Goal: Transaction & Acquisition: Purchase product/service

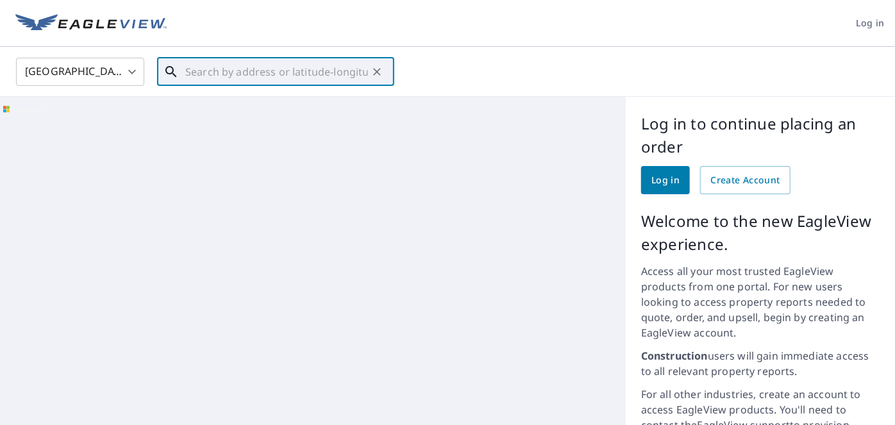
click at [323, 72] on input "text" at bounding box center [276, 72] width 183 height 36
paste input "[STREET_ADDRESS]"
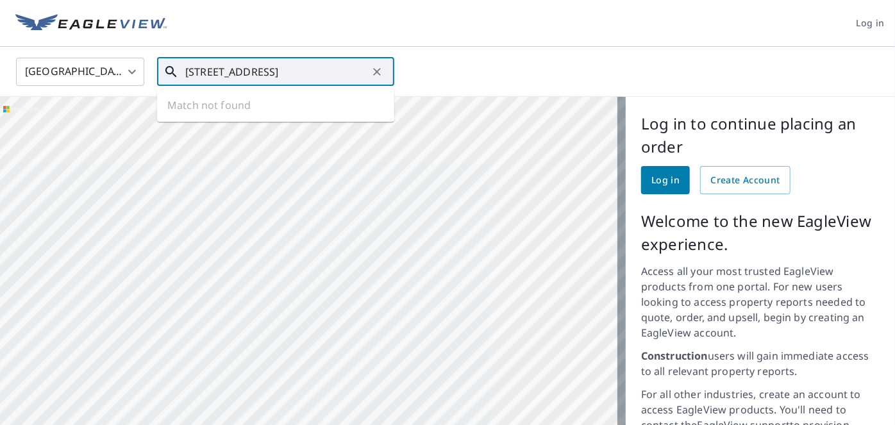
scroll to position [0, 17]
type input "[STREET_ADDRESS]"
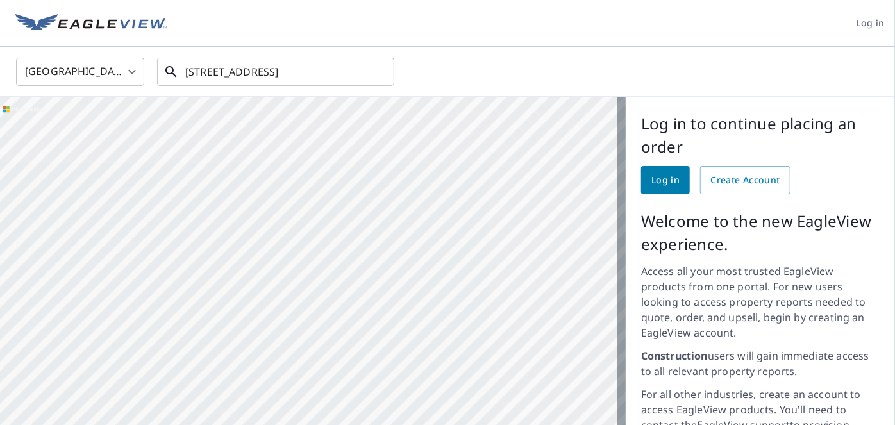
scroll to position [0, 0]
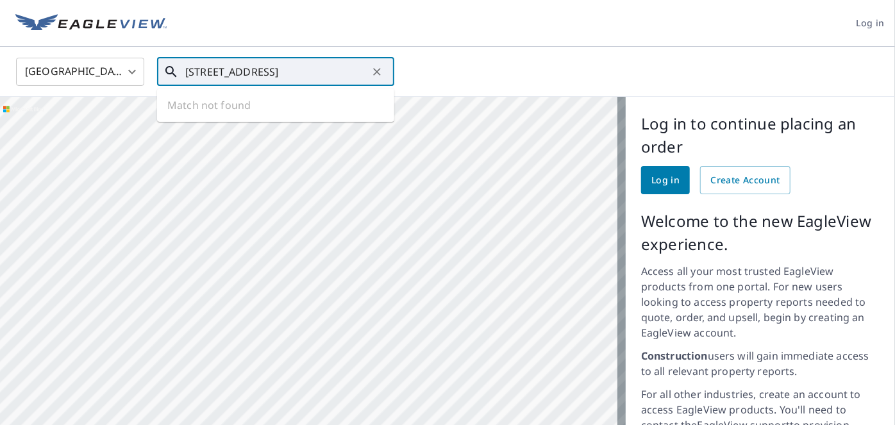
click at [319, 69] on input "[STREET_ADDRESS]" at bounding box center [276, 72] width 183 height 36
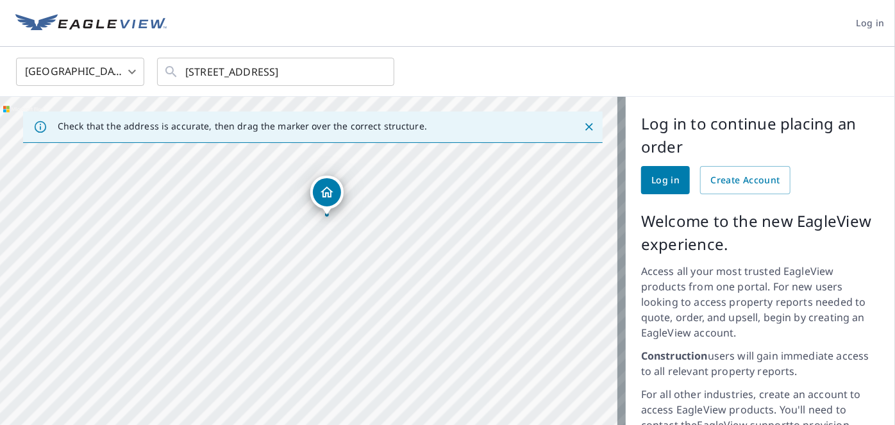
drag, startPoint x: 318, startPoint y: 315, endPoint x: 334, endPoint y: 246, distance: 71.0
click at [328, 224] on div "[STREET_ADDRESS]" at bounding box center [313, 345] width 626 height 497
drag, startPoint x: 334, startPoint y: 246, endPoint x: 340, endPoint y: 202, distance: 44.1
click at [333, 206] on div "[STREET_ADDRESS]" at bounding box center [313, 345] width 626 height 497
drag, startPoint x: 403, startPoint y: 344, endPoint x: 402, endPoint y: 130, distance: 214.2
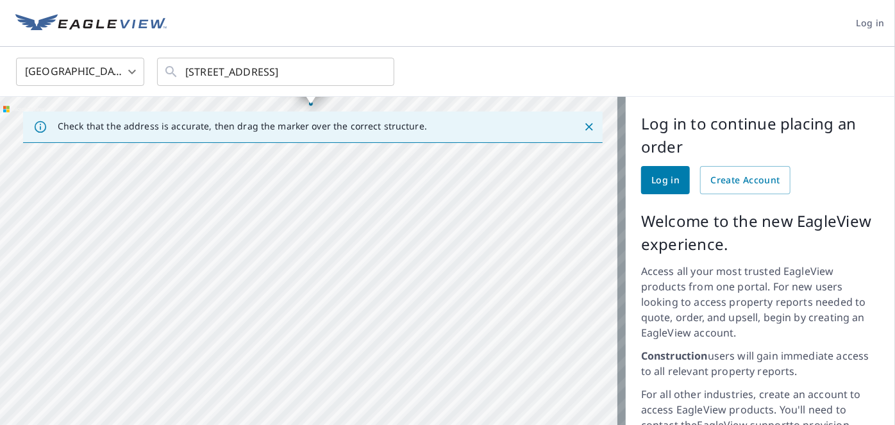
click at [402, 130] on div "Check that the address is accurate, then drag the marker over the correct struc…" at bounding box center [313, 345] width 626 height 497
drag, startPoint x: 375, startPoint y: 248, endPoint x: 365, endPoint y: 242, distance: 11.6
click at [366, 246] on div "[STREET_ADDRESS]" at bounding box center [313, 345] width 626 height 497
drag, startPoint x: 409, startPoint y: 260, endPoint x: 402, endPoint y: 156, distance: 104.8
click at [402, 158] on div "[STREET_ADDRESS]" at bounding box center [313, 345] width 626 height 497
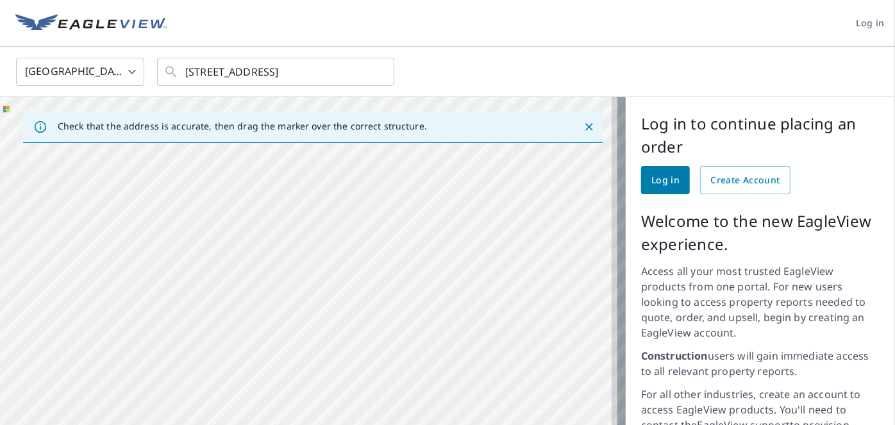
drag, startPoint x: 402, startPoint y: 309, endPoint x: 401, endPoint y: 164, distance: 145.0
click at [401, 179] on div "[STREET_ADDRESS]" at bounding box center [313, 345] width 626 height 497
drag, startPoint x: 405, startPoint y: 325, endPoint x: 394, endPoint y: 266, distance: 60.0
click at [380, 309] on div "[STREET_ADDRESS]" at bounding box center [313, 345] width 626 height 497
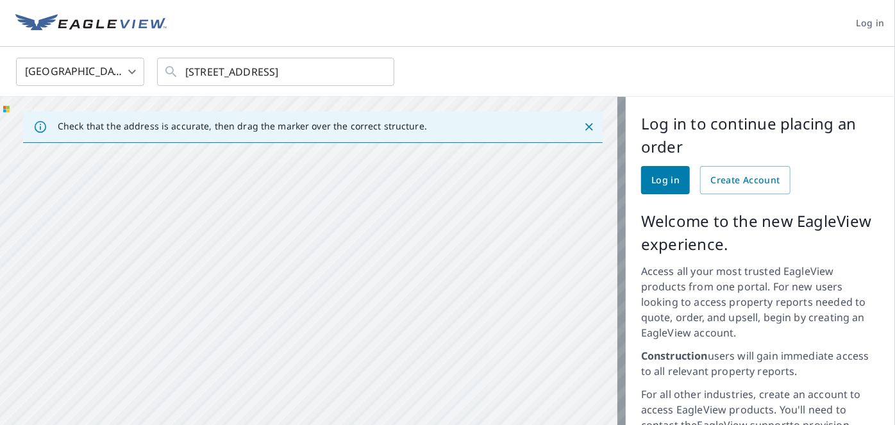
drag, startPoint x: 407, startPoint y: 208, endPoint x: 447, endPoint y: 154, distance: 67.9
click at [423, 363] on div "[STREET_ADDRESS]" at bounding box center [313, 345] width 626 height 497
drag, startPoint x: 447, startPoint y: 202, endPoint x: 445, endPoint y: 349, distance: 146.9
click at [445, 349] on div "[STREET_ADDRESS]" at bounding box center [313, 345] width 626 height 497
drag, startPoint x: 417, startPoint y: 245, endPoint x: 403, endPoint y: 286, distance: 43.2
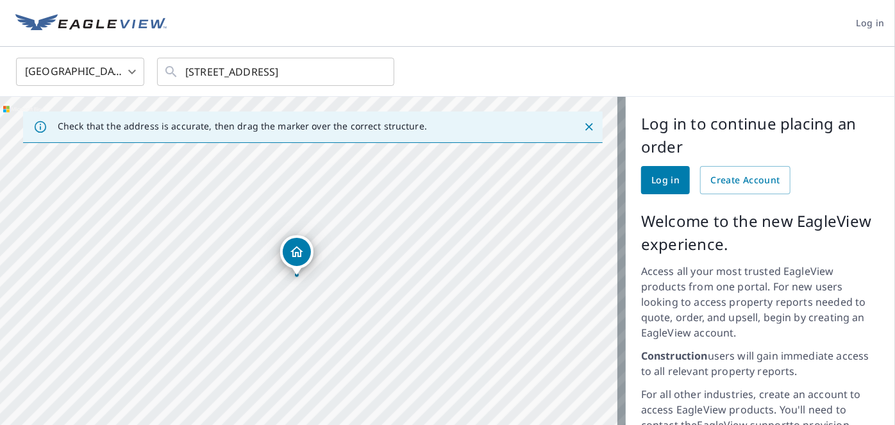
click at [431, 311] on div "[STREET_ADDRESS]" at bounding box center [313, 345] width 626 height 497
drag, startPoint x: 369, startPoint y: 218, endPoint x: 386, endPoint y: 225, distance: 17.9
click at [386, 225] on div "[STREET_ADDRESS]" at bounding box center [313, 345] width 626 height 497
click at [304, 67] on input "[STREET_ADDRESS]" at bounding box center [276, 72] width 183 height 36
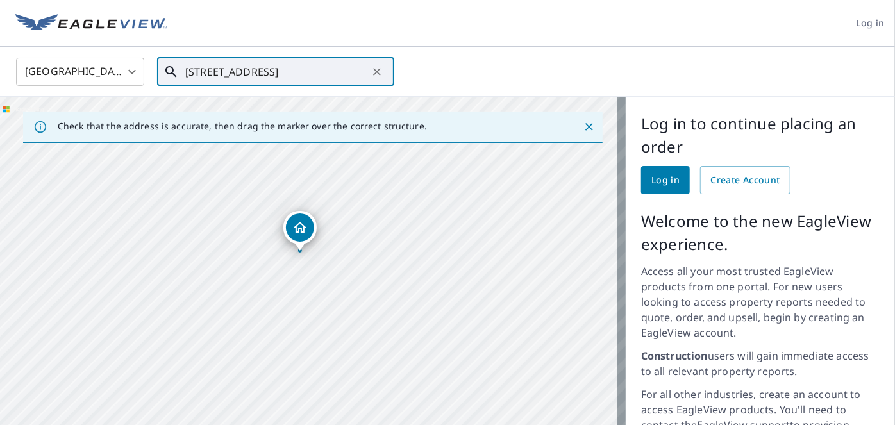
drag, startPoint x: 450, startPoint y: 264, endPoint x: 471, endPoint y: 115, distance: 150.2
click at [470, 116] on div "Check that the address is accurate, then drag the marker over the correct struc…" at bounding box center [313, 345] width 626 height 497
click at [473, 241] on div "[STREET_ADDRESS]" at bounding box center [313, 345] width 626 height 497
drag, startPoint x: 445, startPoint y: 281, endPoint x: 446, endPoint y: 266, distance: 14.8
click at [446, 266] on div "[STREET_ADDRESS]" at bounding box center [313, 345] width 626 height 497
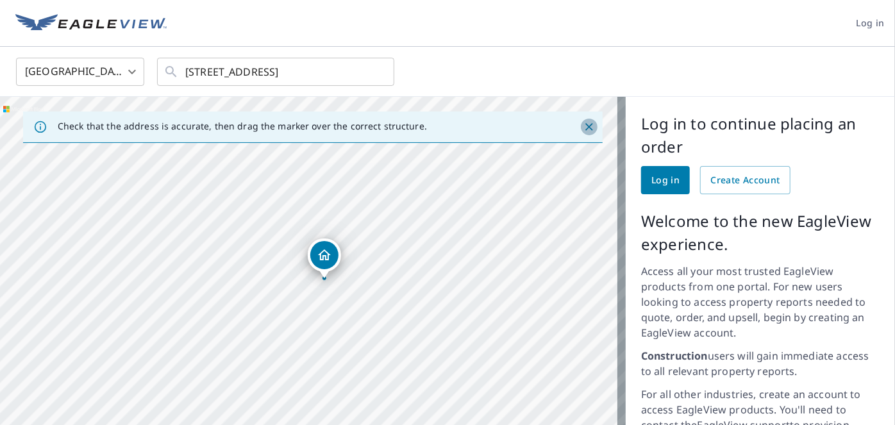
click at [588, 123] on button "Close" at bounding box center [589, 127] width 17 height 17
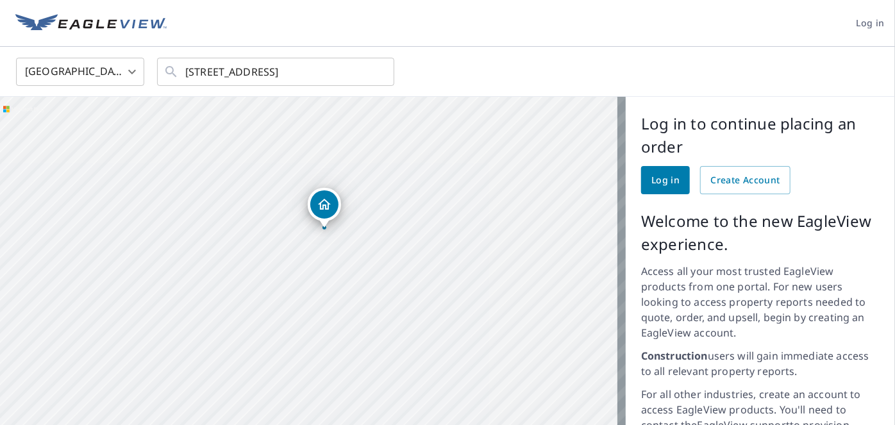
drag, startPoint x: 422, startPoint y: 271, endPoint x: 437, endPoint y: 163, distance: 108.9
click at [437, 163] on div "[STREET_ADDRESS]" at bounding box center [313, 345] width 626 height 497
drag, startPoint x: 513, startPoint y: 257, endPoint x: 507, endPoint y: 271, distance: 14.9
click at [507, 271] on div "[STREET_ADDRESS]" at bounding box center [313, 345] width 626 height 497
drag, startPoint x: 508, startPoint y: 266, endPoint x: 532, endPoint y: 182, distance: 87.3
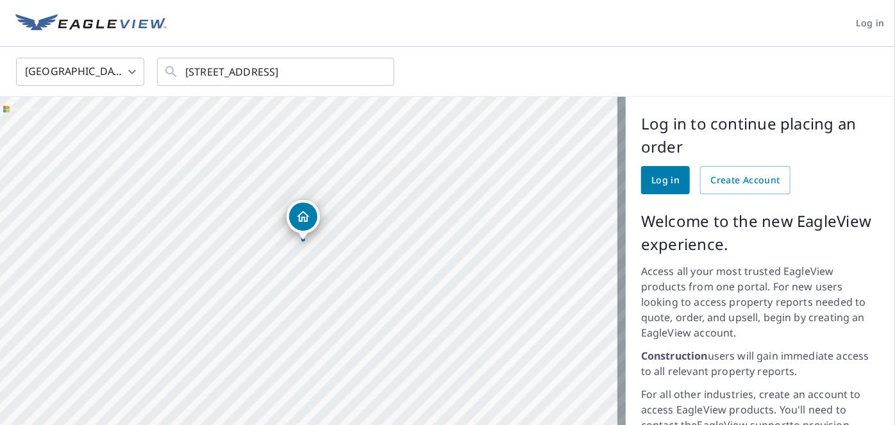
click at [532, 182] on div "[STREET_ADDRESS]" at bounding box center [313, 345] width 626 height 497
